Goal: Check status: Check status

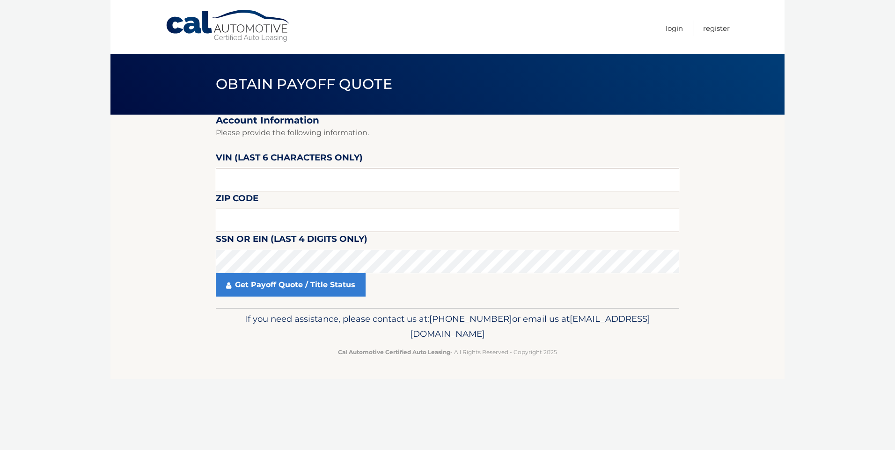
click at [280, 191] on input "text" at bounding box center [447, 179] width 463 height 23
type input "518274"
click at [467, 209] on input "text" at bounding box center [447, 220] width 463 height 23
type input "02118"
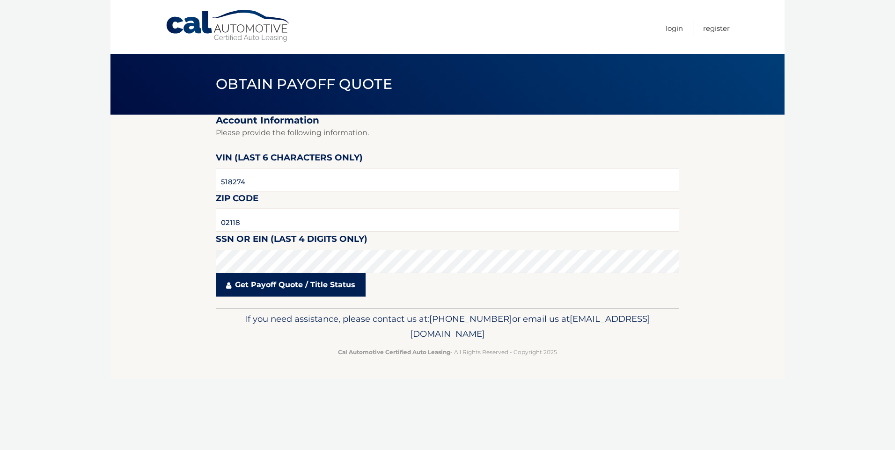
click at [347, 285] on link "Get Payoff Quote / Title Status" at bounding box center [291, 284] width 150 height 23
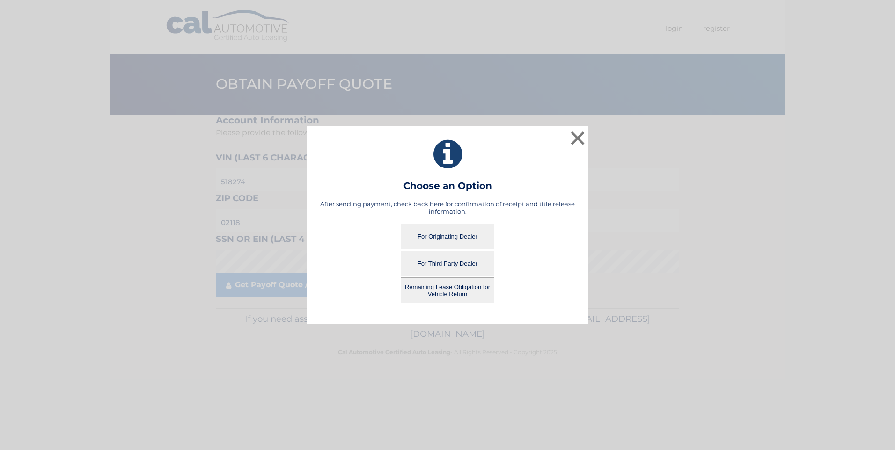
click at [455, 231] on button "For Originating Dealer" at bounding box center [448, 237] width 94 height 26
click at [456, 237] on button "For Originating Dealer" at bounding box center [448, 237] width 94 height 26
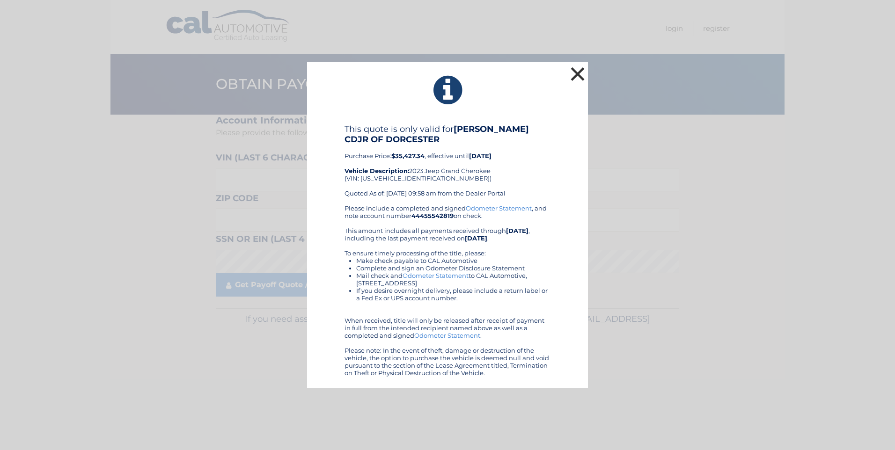
click at [578, 72] on button "×" at bounding box center [577, 74] width 19 height 19
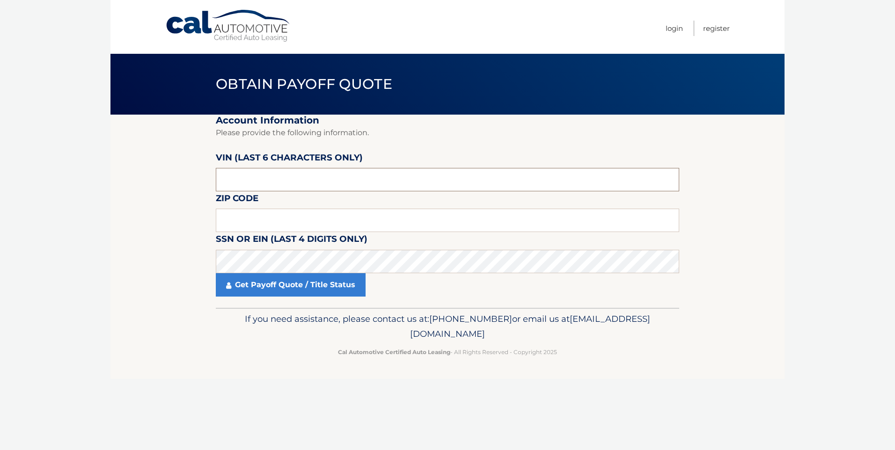
click at [258, 169] on input "text" at bounding box center [447, 179] width 463 height 23
click at [275, 186] on input "text" at bounding box center [447, 179] width 463 height 23
type input "518274"
type input "02118"
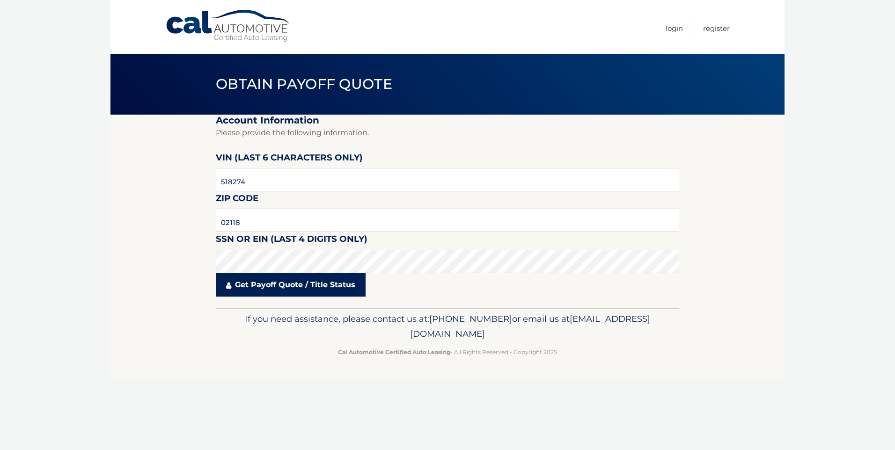
click at [246, 284] on link "Get Payoff Quote / Title Status" at bounding box center [291, 284] width 150 height 23
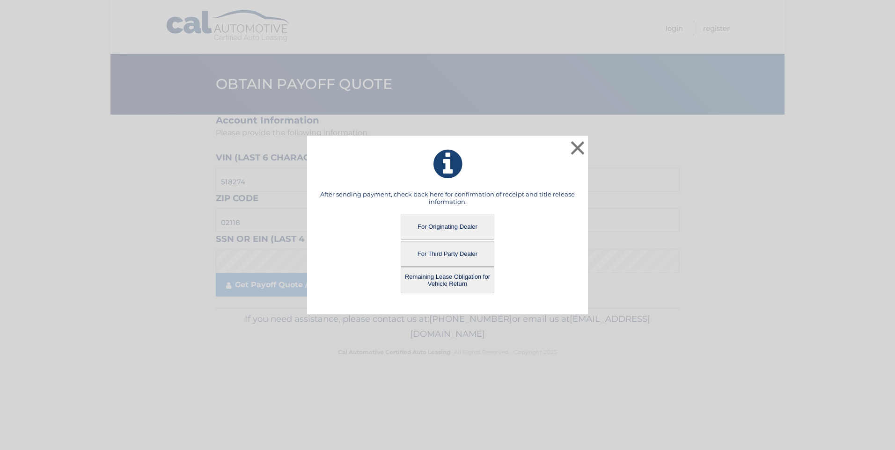
click at [421, 235] on button "For Originating Dealer" at bounding box center [448, 227] width 94 height 26
click at [453, 222] on button "For Originating Dealer" at bounding box center [448, 227] width 94 height 26
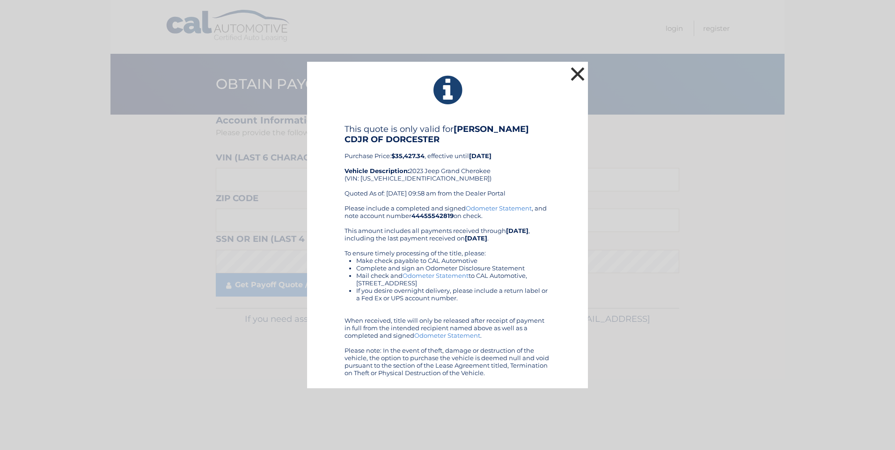
click at [572, 73] on button "×" at bounding box center [577, 74] width 19 height 19
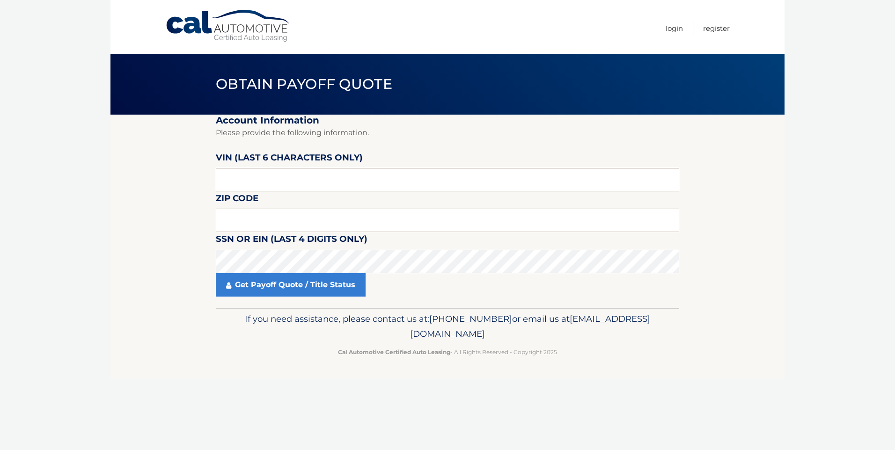
click at [362, 173] on input "text" at bounding box center [447, 179] width 463 height 23
type input "518274"
type input "02118"
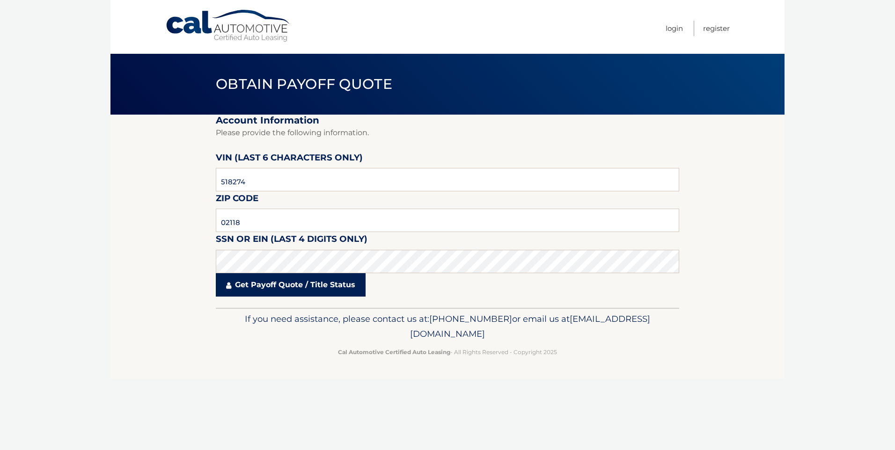
click at [259, 280] on link "Get Payoff Quote / Title Status" at bounding box center [291, 284] width 150 height 23
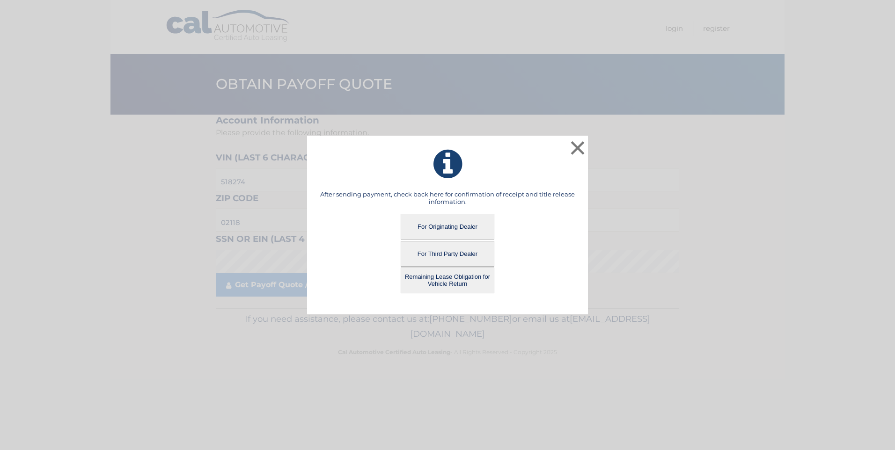
click at [413, 276] on button "Remaining Lease Obligation for Vehicle Return" at bounding box center [448, 281] width 94 height 26
click at [465, 278] on button "Remaining Lease Obligation for Vehicle Return" at bounding box center [448, 281] width 94 height 26
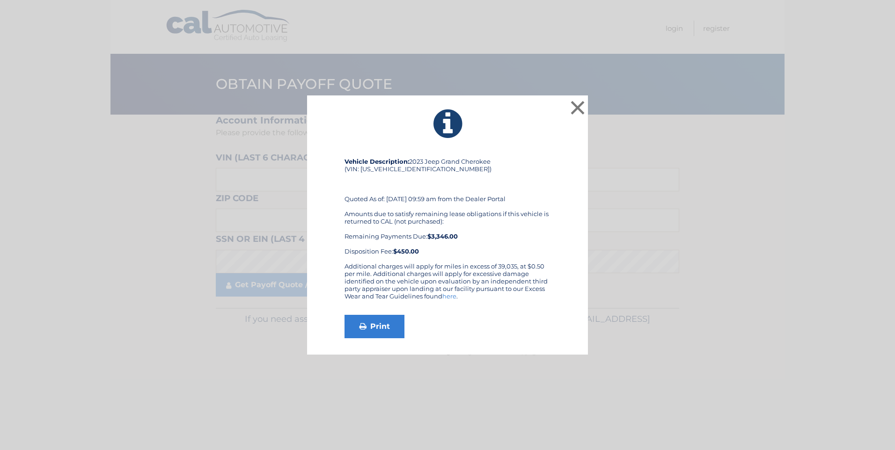
click at [451, 299] on link "here" at bounding box center [449, 296] width 14 height 7
click at [556, 299] on div "Vehicle Description: 2023 Jeep Grand Cherokee (VIN: 1C4RJHBG9PC518274) Quoted A…" at bounding box center [447, 248] width 257 height 181
